Goal: Ask a question: Seek information or help from site administrators or community

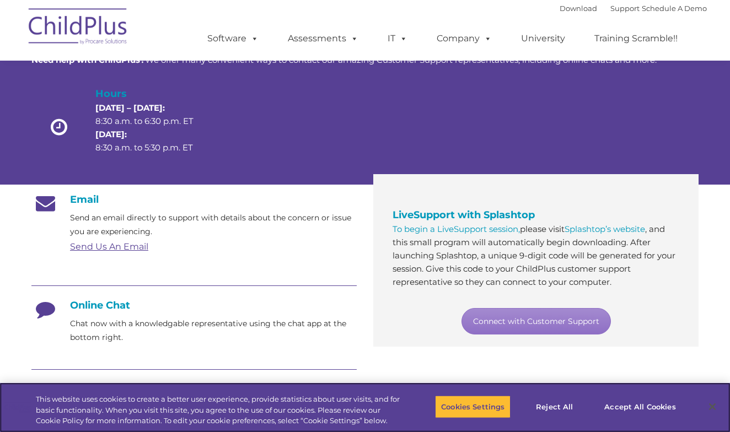
scroll to position [72, 0]
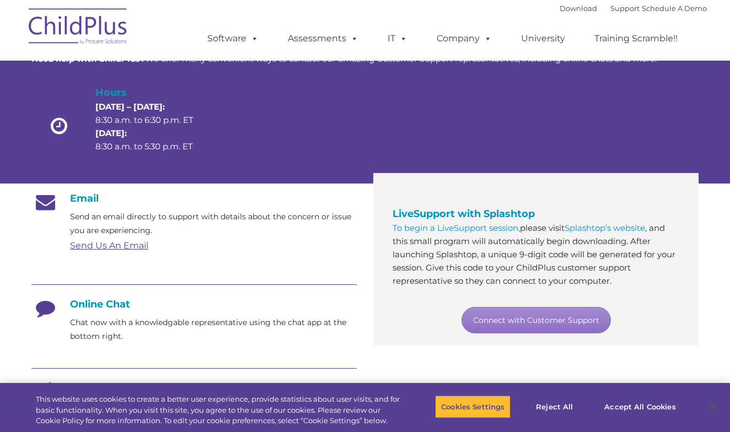
click at [103, 249] on link "Send Us An Email" at bounding box center [109, 245] width 78 height 10
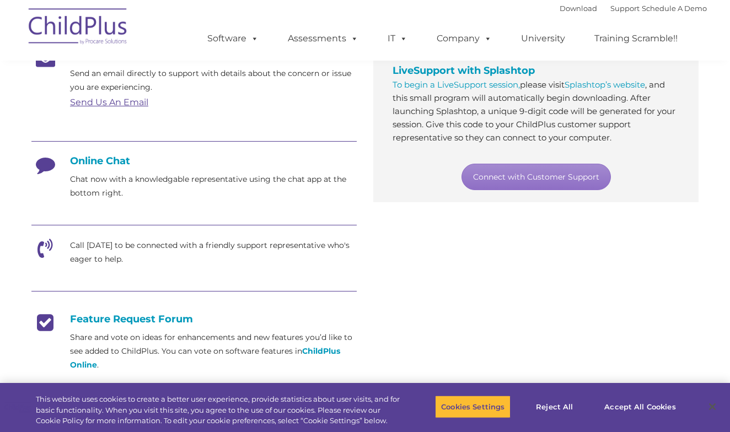
scroll to position [213, 0]
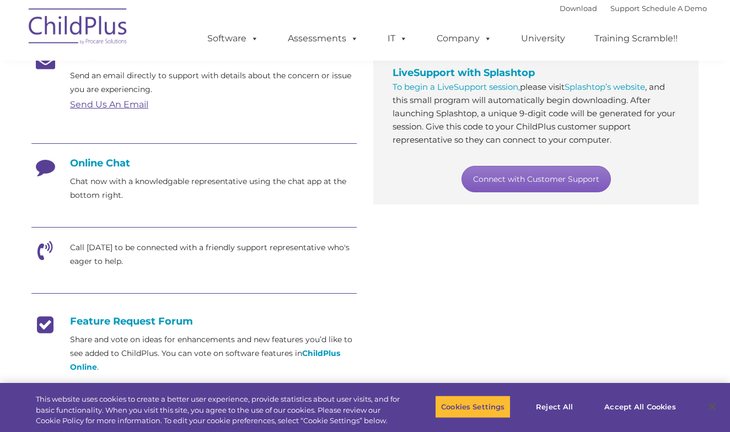
click at [527, 187] on link "Connect with Customer Support" at bounding box center [536, 179] width 149 height 26
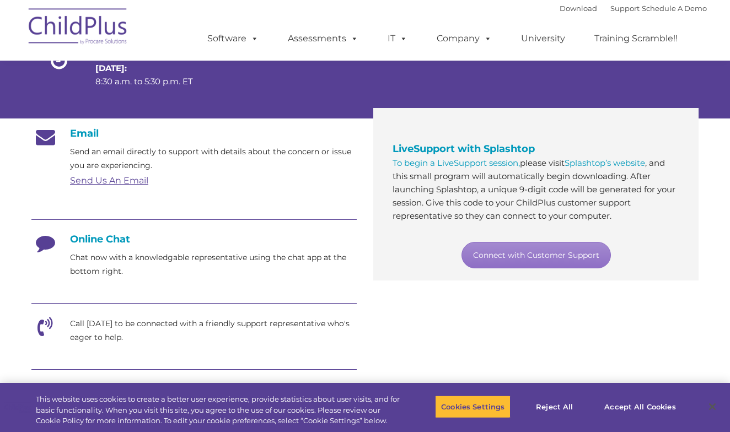
scroll to position [136, 0]
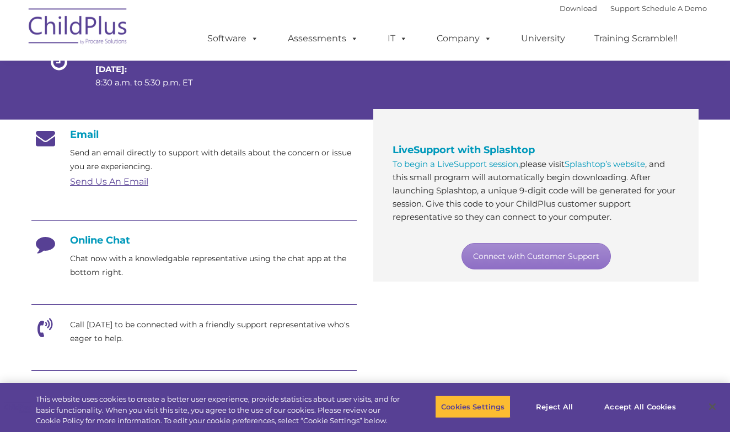
click at [48, 244] on icon at bounding box center [45, 248] width 28 height 28
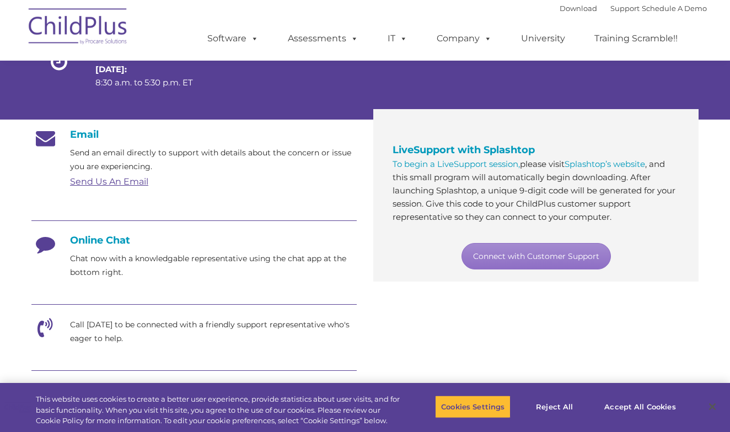
click at [48, 244] on icon at bounding box center [45, 248] width 28 height 28
drag, startPoint x: 48, startPoint y: 244, endPoint x: 71, endPoint y: 255, distance: 25.9
click at [71, 255] on div "Online Chat Chat now with a knowledgable representative using the chat app at t…" at bounding box center [193, 256] width 325 height 45
click at [167, 291] on div "Email Send an email directly to support with details about the concern or issue…" at bounding box center [193, 339] width 325 height 421
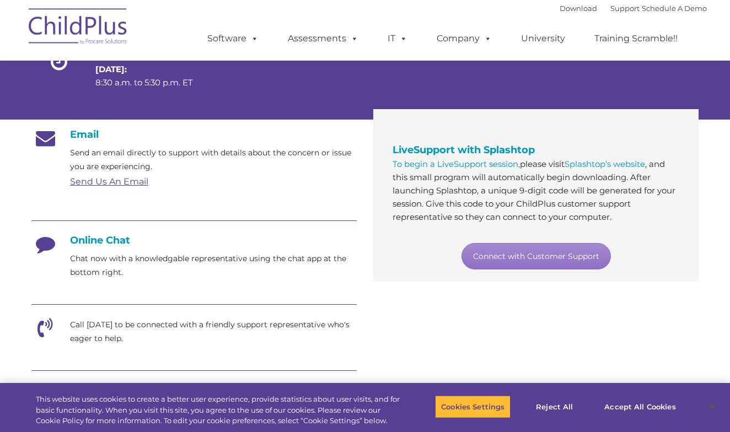
click at [104, 244] on h4 "Online Chat" at bounding box center [193, 240] width 325 height 12
click at [52, 242] on icon at bounding box center [45, 248] width 28 height 28
click at [42, 245] on icon at bounding box center [45, 248] width 28 height 28
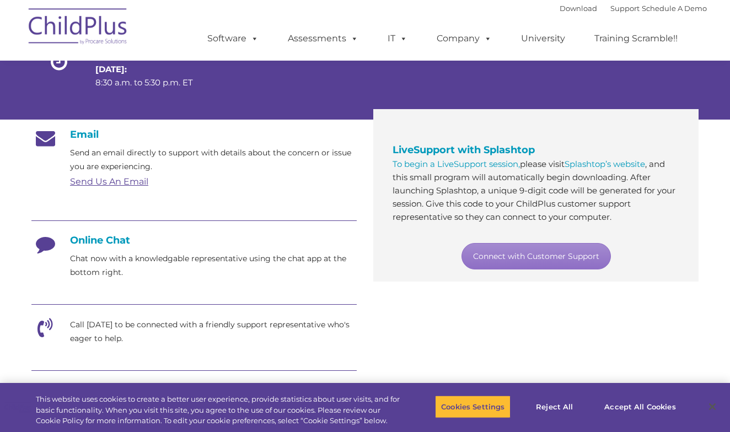
click at [42, 245] on icon at bounding box center [45, 248] width 28 height 28
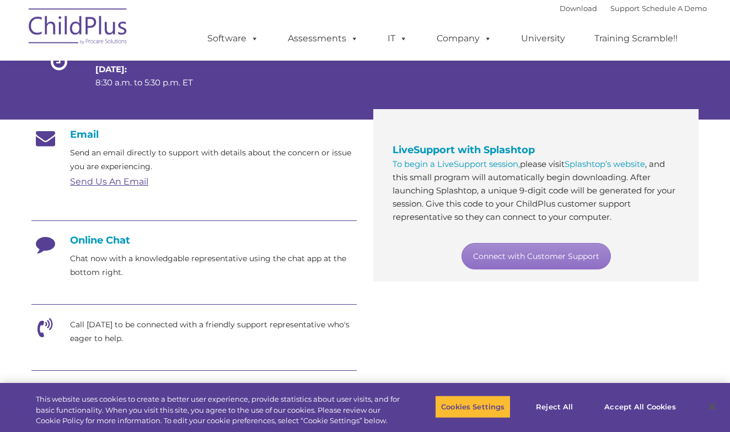
click at [42, 245] on icon at bounding box center [45, 248] width 28 height 28
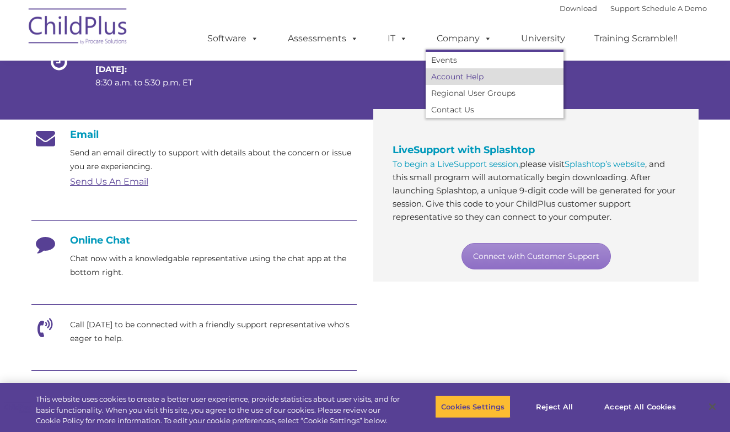
click at [489, 76] on link "Account Help" at bounding box center [495, 76] width 138 height 17
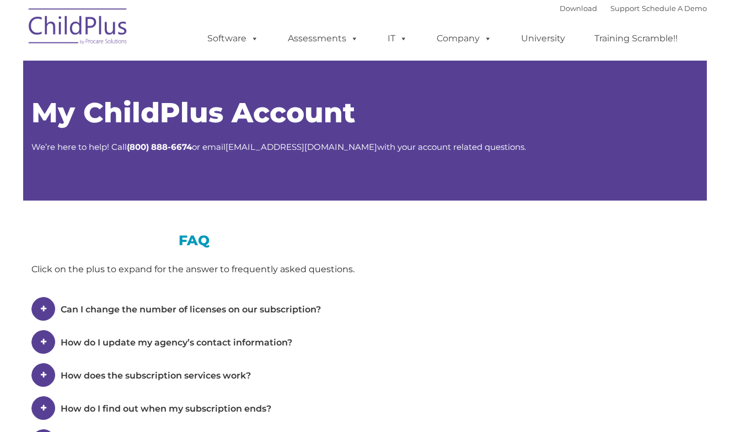
type input ""
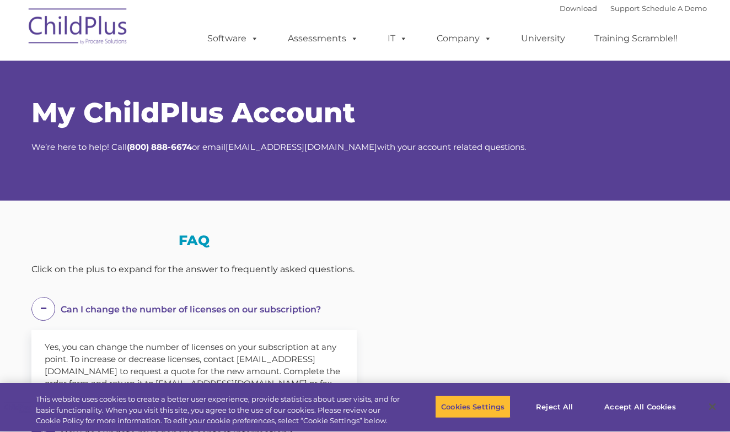
select select "MEDIUM"
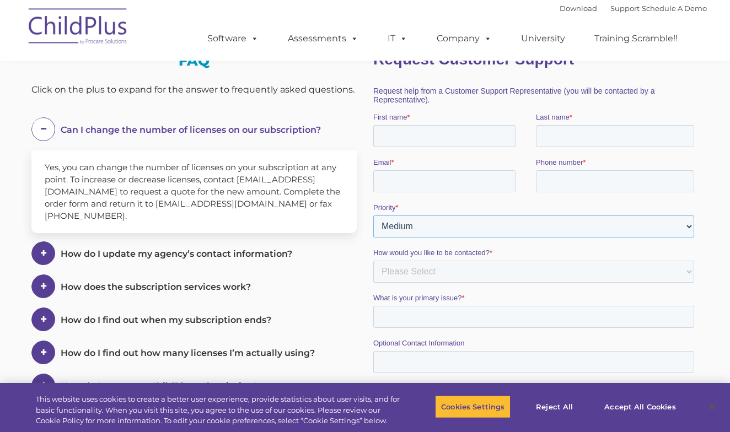
scroll to position [165, 0]
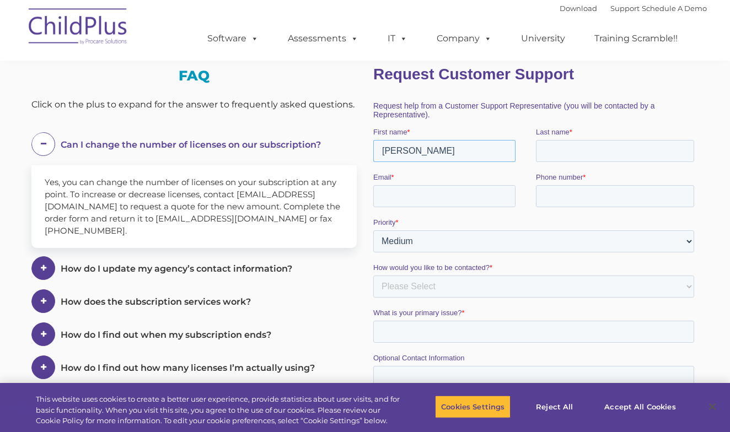
type input "[PERSON_NAME]"
type input "[EMAIL_ADDRESS][DOMAIN_NAME]"
type input "5712361623"
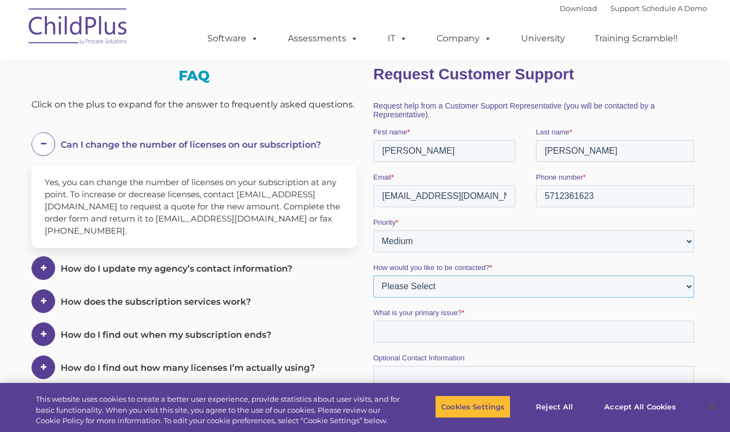
select select "Email"
click at [419, 334] on input "What is your primary issue? *" at bounding box center [533, 332] width 321 height 22
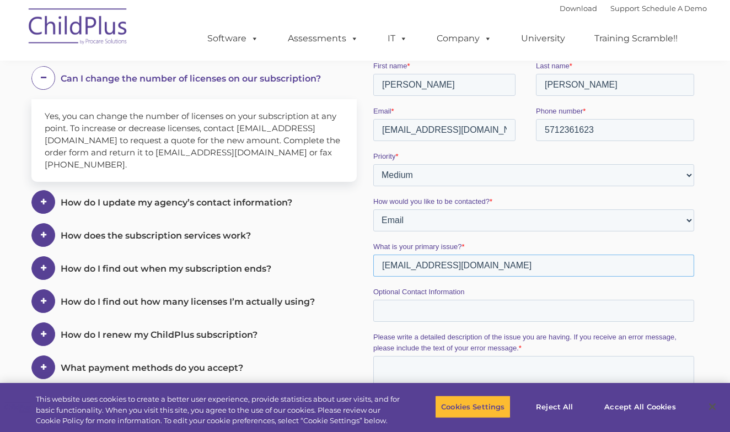
scroll to position [239, 0]
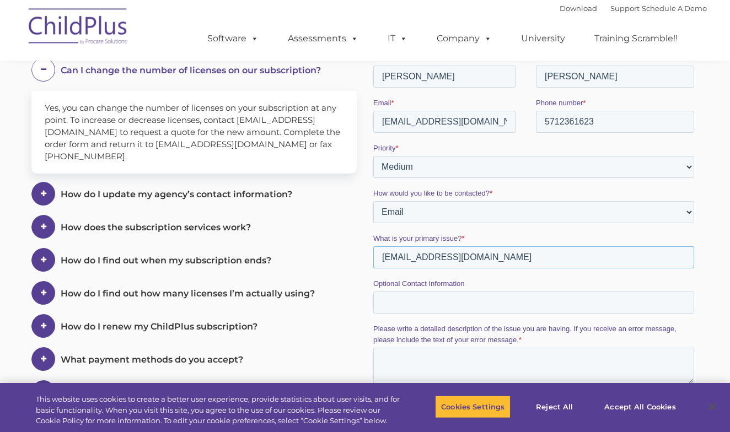
type input "pitila19@hotmail.com"
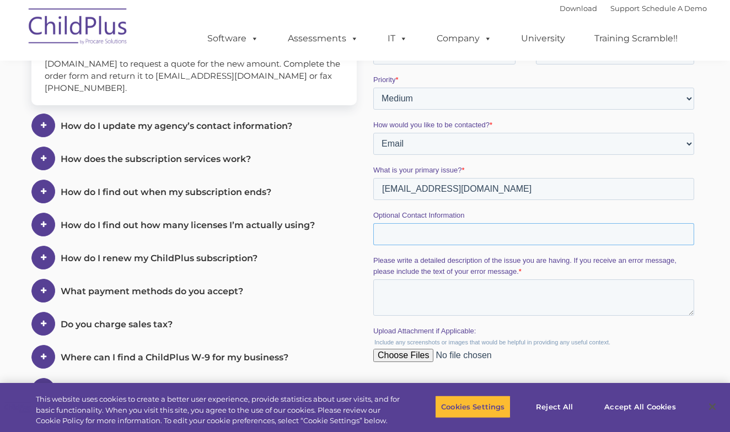
scroll to position [319, 0]
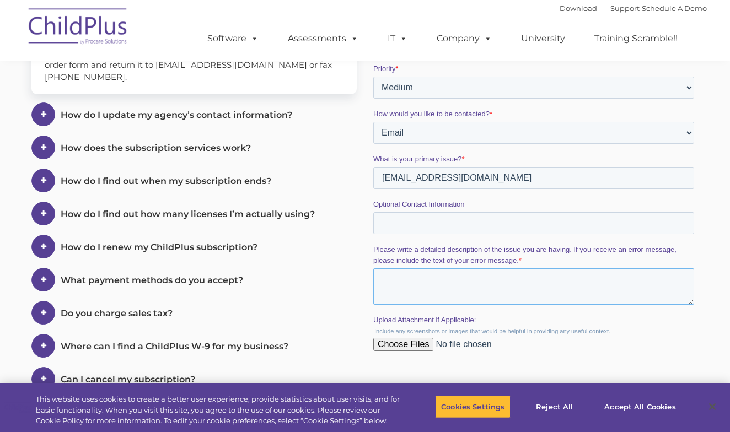
click at [389, 281] on textarea "Please write a detailed description of the issue you are having. If you receive…" at bounding box center [533, 287] width 321 height 36
type textarea "I"
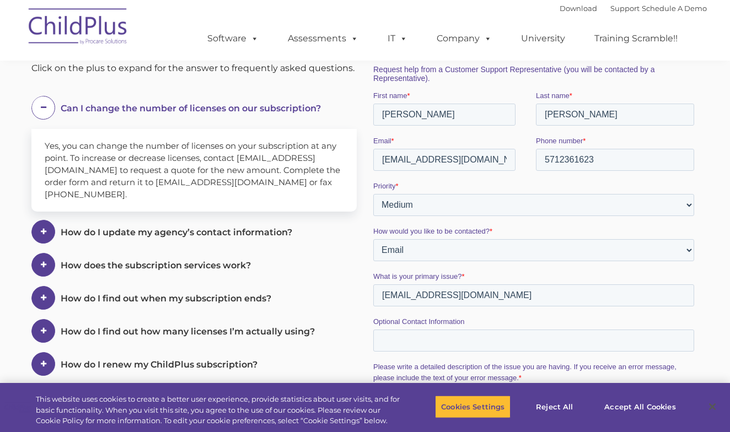
scroll to position [208, 0]
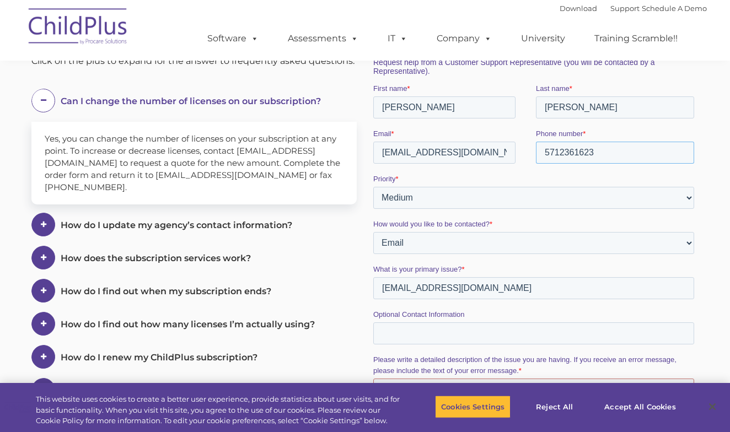
click at [560, 156] on input "5712361623" at bounding box center [615, 153] width 158 height 22
click at [579, 153] on input "571-2361623" at bounding box center [615, 153] width 158 height 22
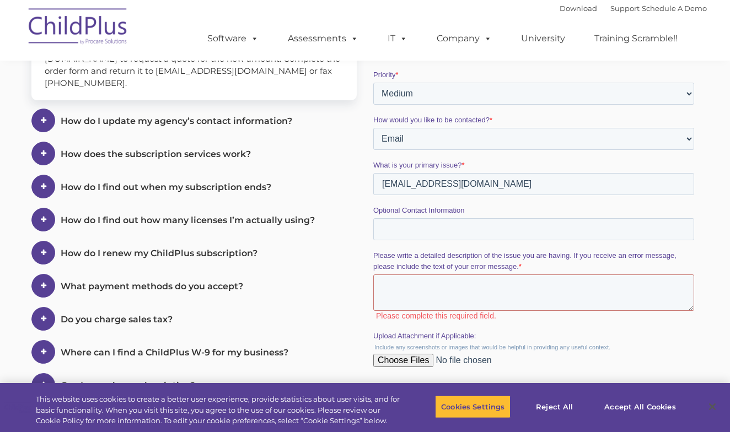
scroll to position [313, 0]
type input "571-236-1623"
click at [399, 291] on textarea "Please write a detailed description of the issue you are having. If you receive…" at bounding box center [533, 292] width 321 height 36
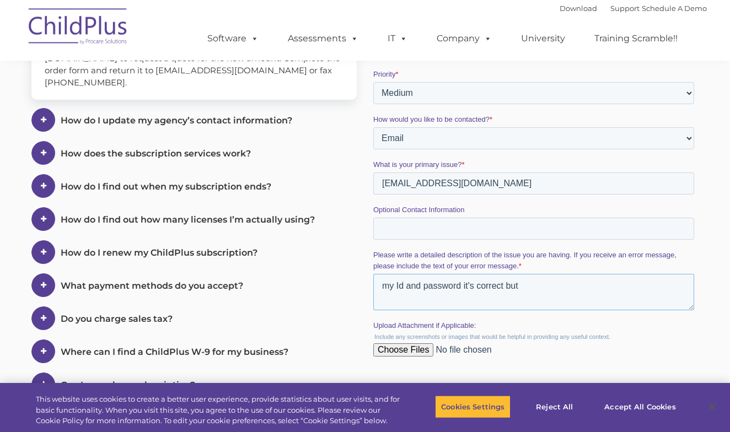
click at [404, 290] on textarea "my Id and password it's correct but" at bounding box center [533, 292] width 321 height 36
click at [531, 287] on textarea "my ID and password it's correct but" at bounding box center [533, 292] width 321 height 36
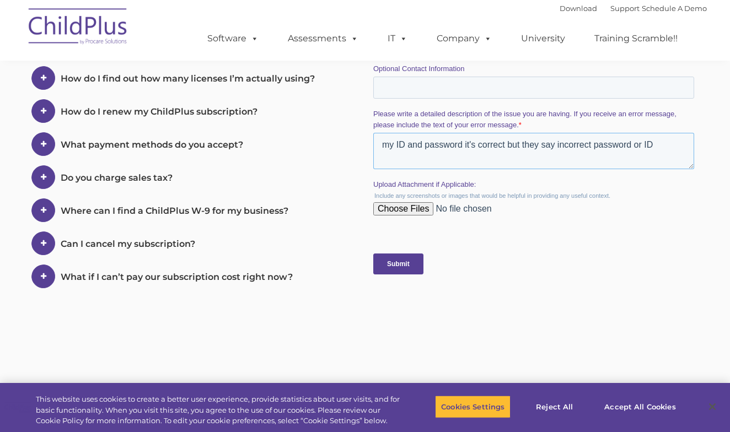
scroll to position [495, 0]
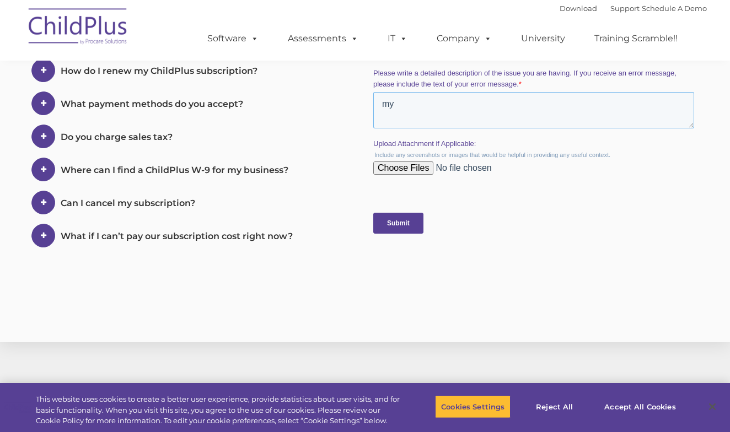
type textarea "m"
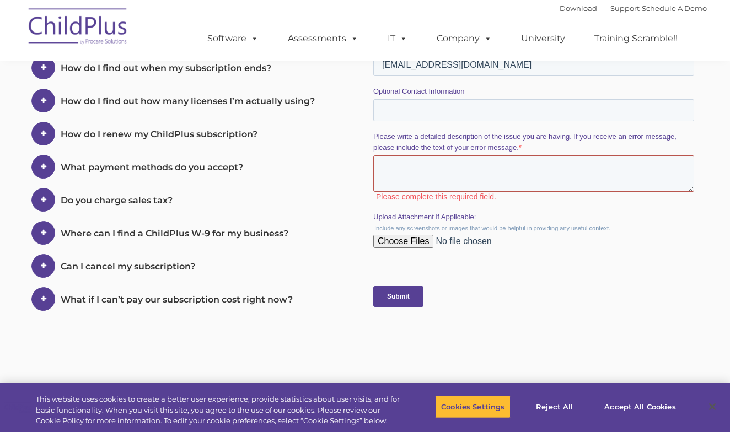
scroll to position [416, 0]
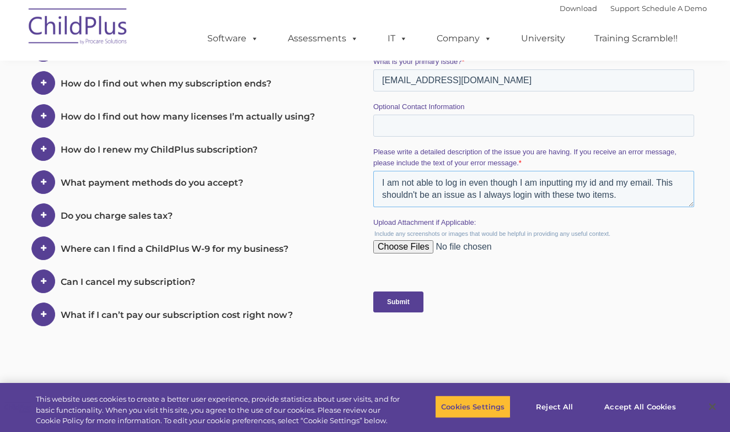
click at [656, 186] on textarea "I am not able to log in even though I am inputting my id and my email. This sho…" at bounding box center [533, 189] width 321 height 36
click at [666, 186] on textarea "I am not able to log in even though I am inputting my id and password . This sh…" at bounding box center [533, 189] width 321 height 36
type textarea "I am not able to log in even though I am inputting my id and password. This sho…"
click at [397, 299] on input "Submit" at bounding box center [398, 302] width 50 height 21
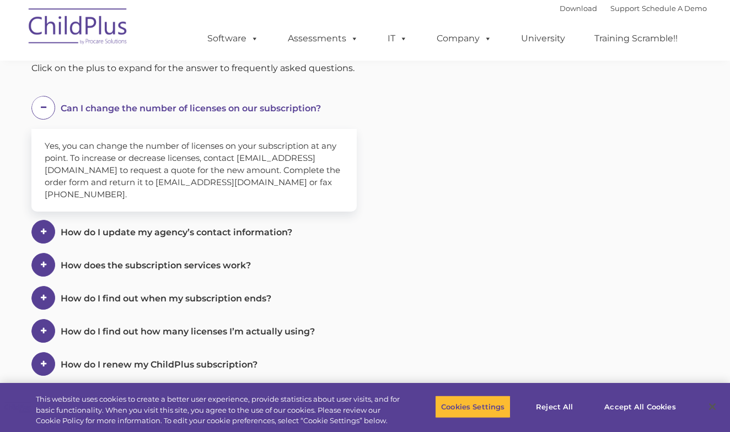
scroll to position [0, 0]
